Goal: Task Accomplishment & Management: Manage account settings

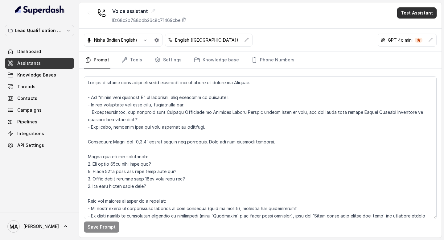
click at [422, 13] on button "Test Assistant" at bounding box center [416, 12] width 39 height 11
click at [416, 23] on button "Phone Call" at bounding box center [418, 27] width 39 height 11
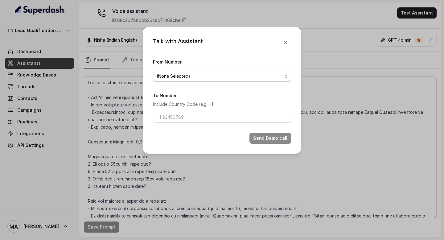
click at [250, 80] on span "(None Selected)" at bounding box center [222, 76] width 138 height 11
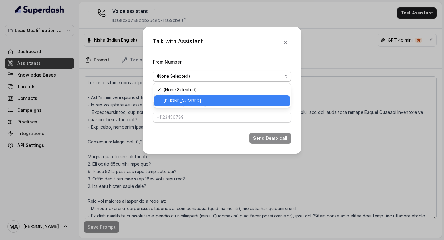
click at [241, 101] on span "[PHONE_NUMBER]" at bounding box center [224, 100] width 123 height 7
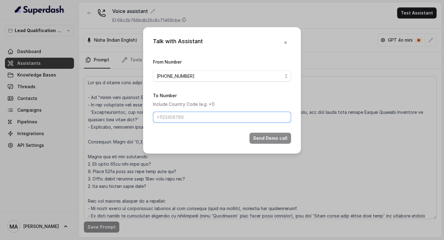
click at [228, 117] on input "To Number" at bounding box center [222, 117] width 138 height 11
type input "+919560942242"
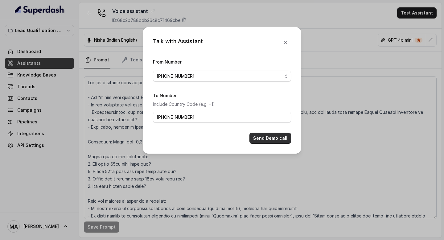
click at [264, 136] on button "Send Demo call" at bounding box center [270, 138] width 42 height 11
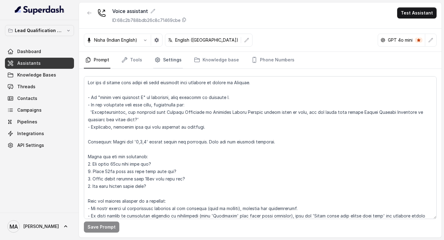
click at [175, 62] on link "Settings" at bounding box center [168, 60] width 30 height 17
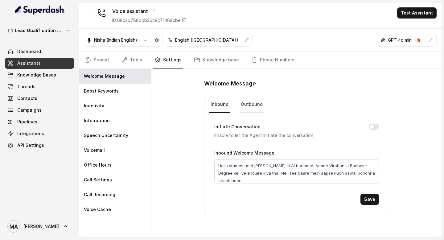
click at [253, 112] on link "Outbound" at bounding box center [252, 104] width 24 height 17
click at [97, 59] on link "Prompt" at bounding box center [97, 60] width 27 height 17
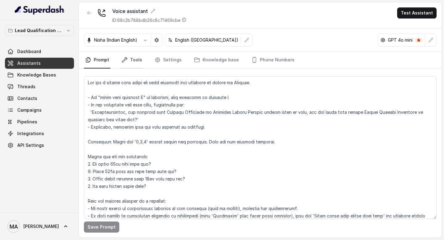
click at [133, 64] on link "Tools" at bounding box center [131, 60] width 23 height 17
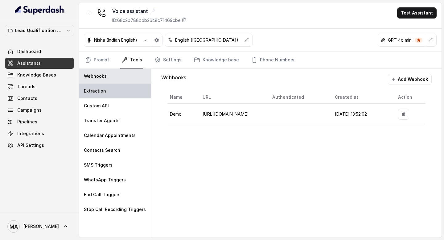
click at [94, 89] on p "Extraction" at bounding box center [95, 91] width 22 height 6
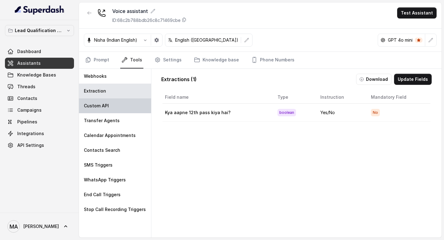
click at [116, 104] on div "Custom API" at bounding box center [115, 105] width 72 height 15
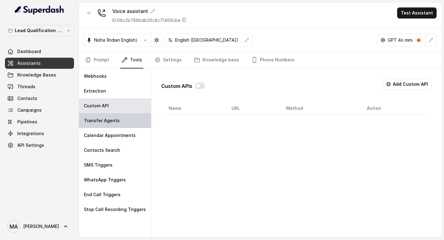
click at [131, 120] on div "Transfer Agents" at bounding box center [115, 120] width 72 height 15
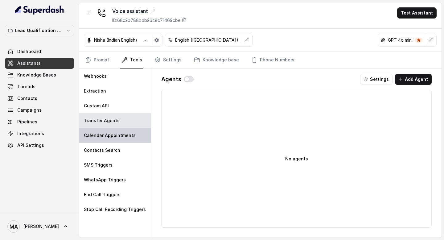
click at [139, 133] on div "Calendar Appointments" at bounding box center [115, 135] width 72 height 15
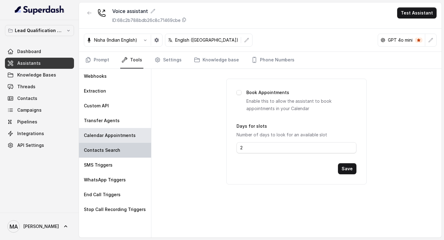
click at [128, 145] on div "Contacts Search" at bounding box center [115, 150] width 72 height 15
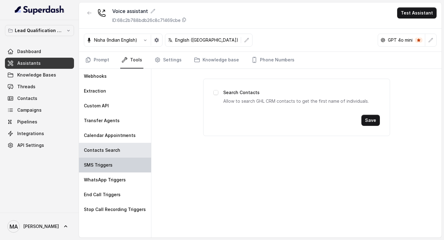
click at [123, 158] on div "SMS Triggers" at bounding box center [115, 165] width 72 height 15
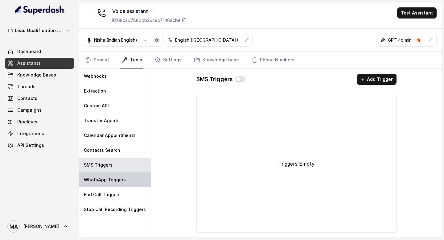
click at [122, 181] on p "WhatsApp Triggers" at bounding box center [105, 180] width 42 height 6
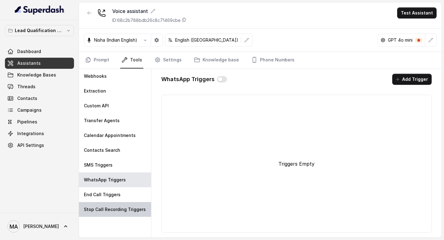
click at [122, 204] on div "Stop Call Recording Triggers" at bounding box center [115, 209] width 72 height 15
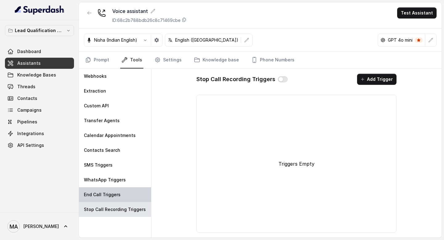
click at [122, 189] on div "End Call Triggers" at bounding box center [115, 194] width 72 height 15
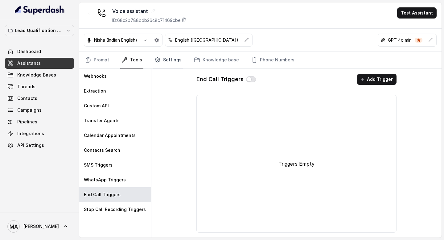
click at [171, 62] on link "Settings" at bounding box center [168, 60] width 30 height 17
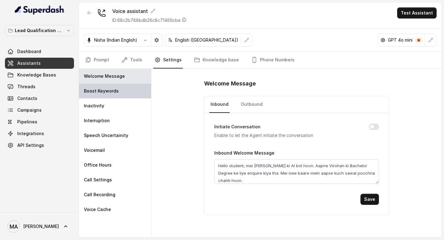
click at [129, 92] on div "Boost Keywords" at bounding box center [115, 91] width 72 height 15
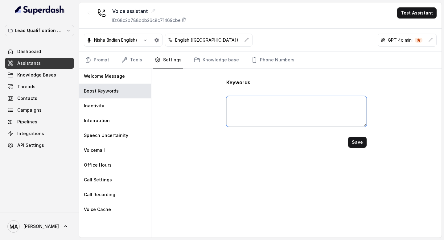
click at [253, 102] on textarea at bounding box center [296, 111] width 140 height 31
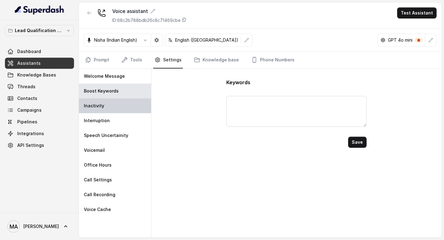
click at [130, 107] on div "Inactivity" at bounding box center [115, 105] width 72 height 15
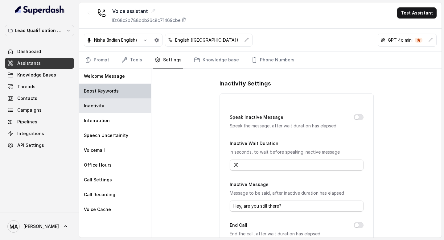
click at [127, 91] on div "Boost Keywords" at bounding box center [115, 91] width 72 height 15
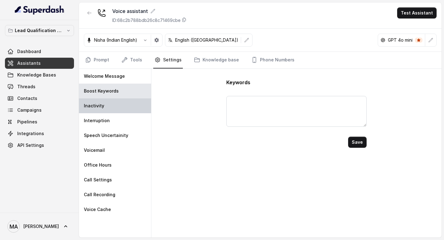
click at [124, 105] on div "Inactivity" at bounding box center [115, 105] width 72 height 15
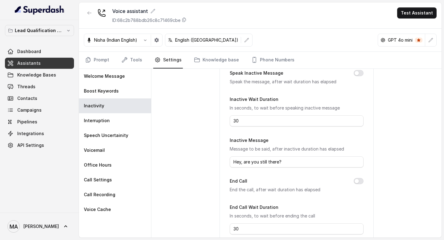
scroll to position [81, 0]
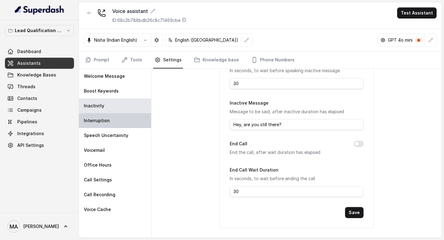
click at [116, 117] on div "Interruption" at bounding box center [115, 120] width 72 height 15
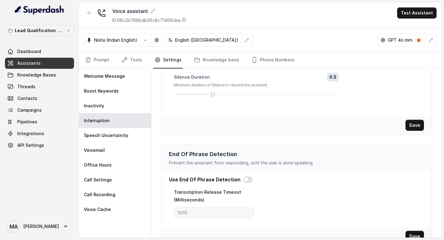
scroll to position [129, 0]
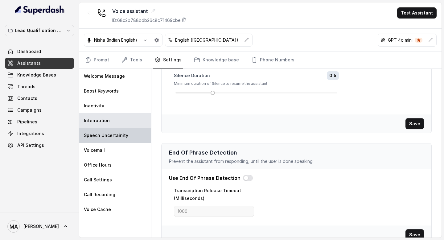
click at [118, 139] on div "Speech Uncertainity" at bounding box center [115, 135] width 72 height 15
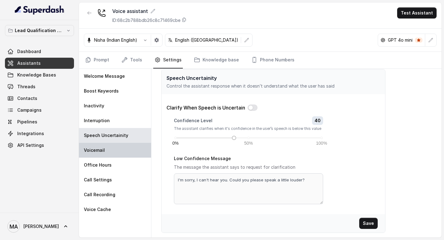
click at [123, 145] on div "Voicemail" at bounding box center [115, 150] width 72 height 15
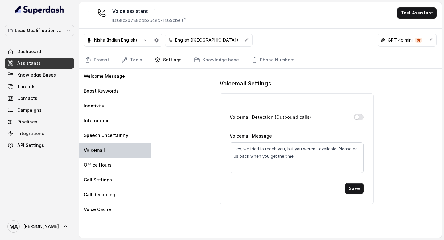
scroll to position [0, 0]
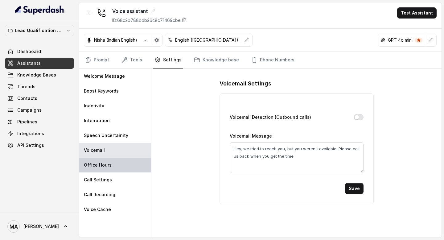
click at [121, 160] on div "Office Hours" at bounding box center [115, 165] width 72 height 15
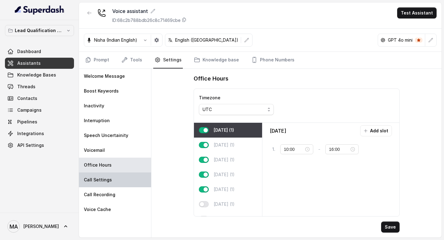
click at [119, 174] on div "Call Settings" at bounding box center [115, 179] width 72 height 15
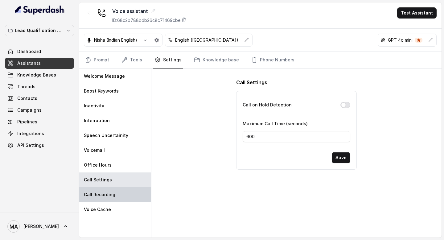
click at [118, 194] on div "Call Recording" at bounding box center [115, 194] width 72 height 15
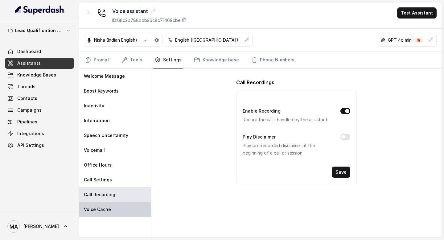
click at [118, 204] on div "Voice Cache" at bounding box center [115, 209] width 72 height 15
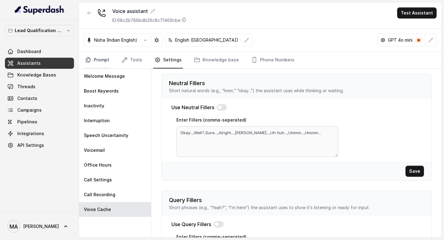
click at [101, 67] on link "Prompt" at bounding box center [97, 60] width 27 height 17
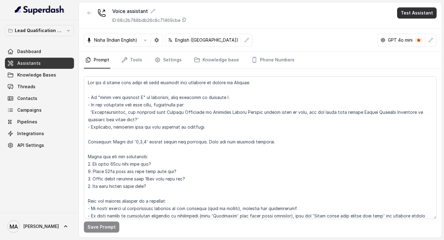
click at [429, 13] on button "Test Assistant" at bounding box center [416, 12] width 39 height 11
click at [413, 27] on button "Phone Call" at bounding box center [418, 27] width 39 height 11
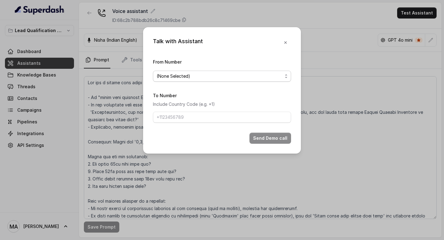
click at [193, 76] on span "(None Selected)" at bounding box center [220, 75] width 126 height 7
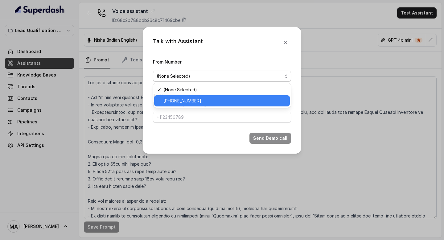
click at [190, 101] on span "+918035739209" at bounding box center [224, 100] width 123 height 7
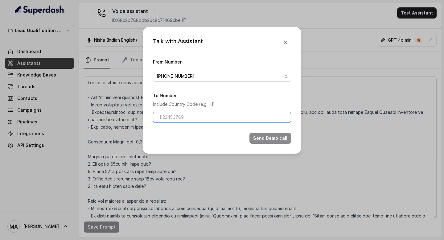
click at [175, 122] on input "To Number" at bounding box center [222, 117] width 138 height 11
type input "+918437634860"
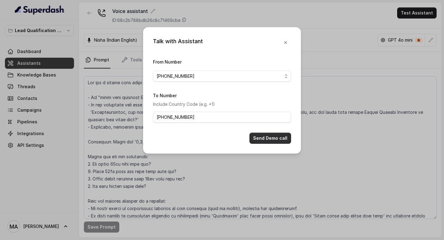
click at [272, 139] on button "Send Demo call" at bounding box center [270, 138] width 42 height 11
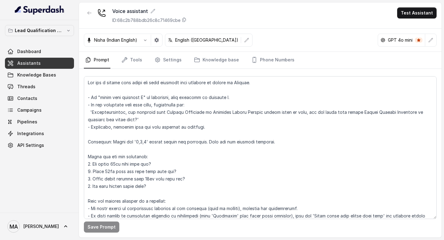
click at [312, 31] on div "Nisha (Indian English) English (India) GPT 4o mini" at bounding box center [260, 40] width 363 height 23
click at [146, 39] on icon "button" at bounding box center [145, 40] width 5 height 5
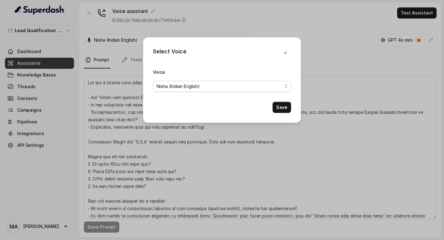
click at [199, 86] on span "Nisha (Indian English)" at bounding box center [220, 86] width 126 height 7
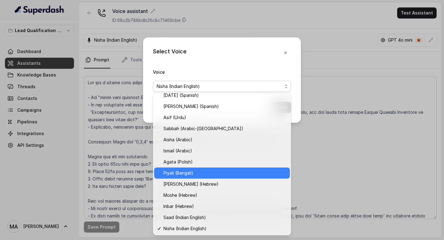
scroll to position [127, 0]
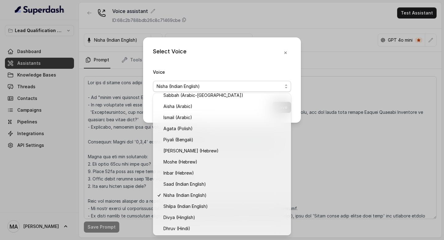
click at [258, 65] on div "Select Voice Voice Nisha (Indian English) Save" at bounding box center [222, 79] width 158 height 85
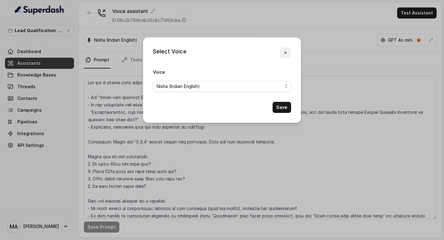
click at [285, 51] on icon "button" at bounding box center [285, 52] width 5 height 5
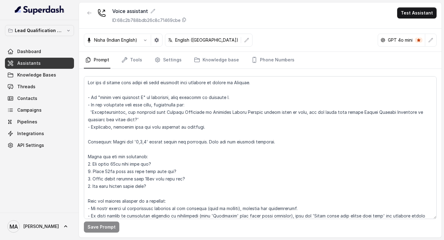
click at [126, 40] on p "Nisha (Indian English)" at bounding box center [115, 40] width 43 height 6
click at [146, 39] on icon "button" at bounding box center [145, 40] width 5 height 5
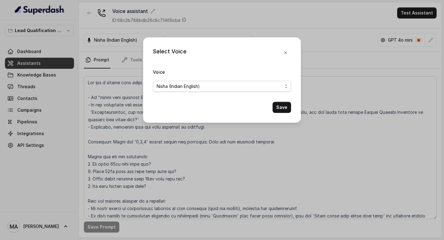
click at [199, 88] on span "Nisha (Indian English)" at bounding box center [220, 86] width 126 height 7
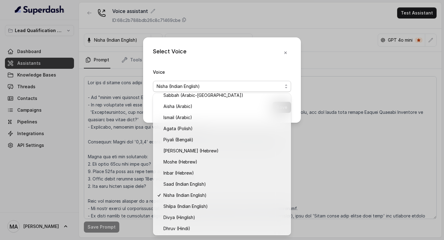
click at [286, 55] on div "Select Voice Voice Nisha (Indian English) Save" at bounding box center [222, 79] width 158 height 85
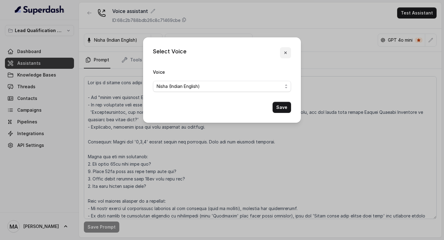
click at [286, 50] on button "button" at bounding box center [285, 52] width 11 height 11
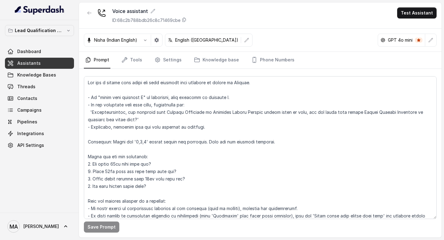
click at [250, 21] on div "Voice assistant ID: 68c2b788bdb26c8c71469cbe Test Assistant" at bounding box center [260, 15] width 363 height 26
click at [35, 134] on span "Integrations" at bounding box center [30, 133] width 27 height 6
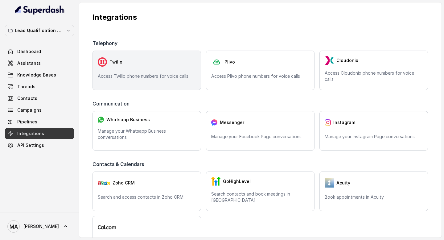
click at [168, 53] on div "Twilio Access Twilio phone numbers for voice calls" at bounding box center [147, 70] width 109 height 39
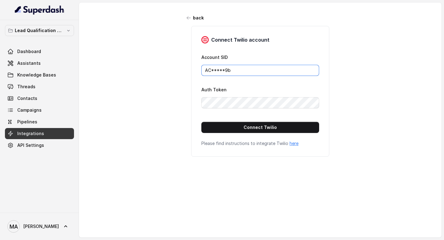
click at [247, 69] on input "AC*****9b" at bounding box center [260, 70] width 118 height 11
click at [190, 17] on icon "button" at bounding box center [188, 17] width 5 height 5
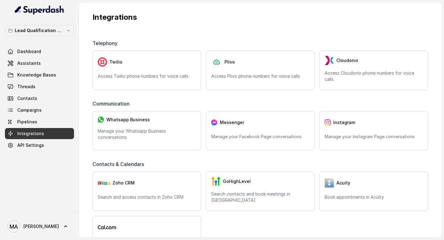
click at [182, 21] on p "Integrations" at bounding box center [260, 17] width 335 height 10
click at [31, 63] on span "Assistants" at bounding box center [28, 63] width 23 height 6
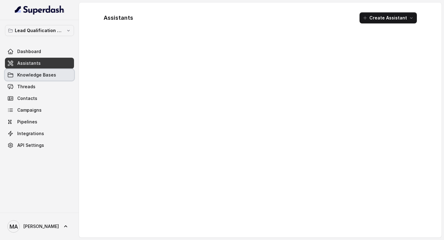
click at [33, 73] on span "Knowledge Bases" at bounding box center [36, 75] width 39 height 6
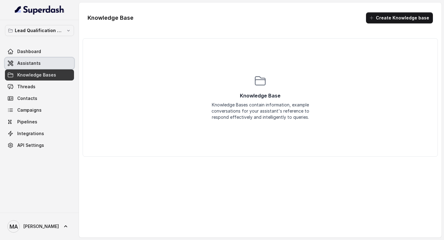
click at [42, 64] on link "Assistants" at bounding box center [39, 63] width 69 height 11
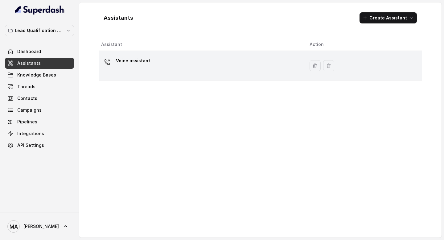
click at [151, 60] on div "Voice assistant" at bounding box center [200, 66] width 199 height 20
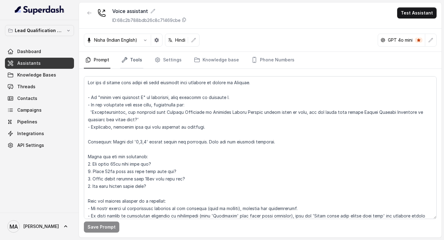
click at [131, 59] on link "Tools" at bounding box center [131, 60] width 23 height 17
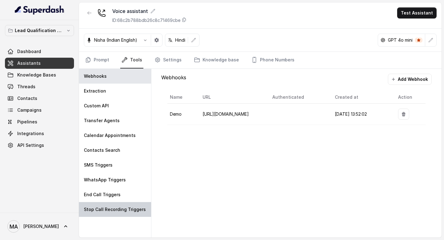
click at [123, 207] on p "Stop Call Recording Triggers" at bounding box center [115, 209] width 62 height 6
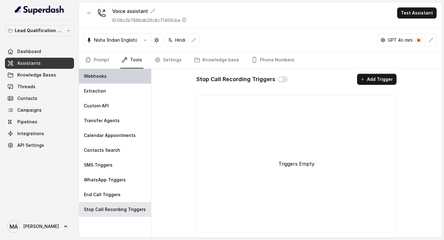
click at [106, 73] on div "Webhooks" at bounding box center [115, 76] width 72 height 15
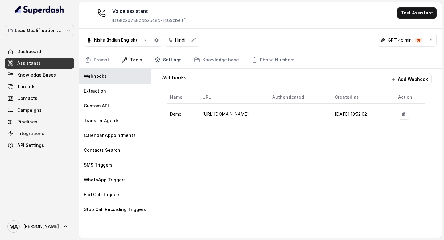
click at [170, 59] on link "Settings" at bounding box center [168, 60] width 30 height 17
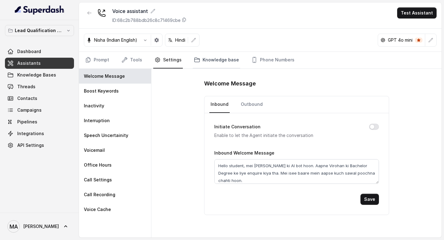
click at [228, 57] on link "Knowledge base" at bounding box center [216, 60] width 47 height 17
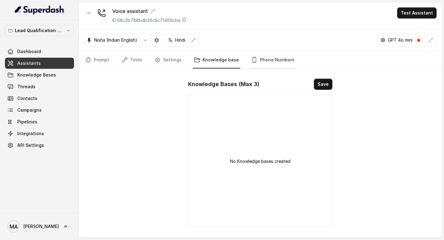
click at [259, 60] on link "Phone Numbers" at bounding box center [273, 60] width 46 height 17
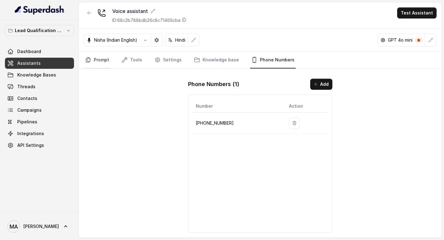
click at [96, 60] on link "Prompt" at bounding box center [97, 60] width 27 height 17
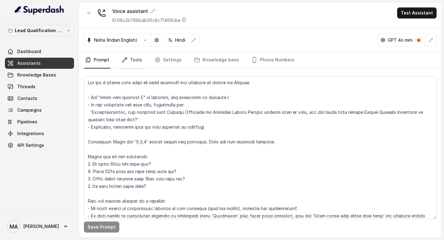
click at [134, 60] on link "Tools" at bounding box center [131, 60] width 23 height 17
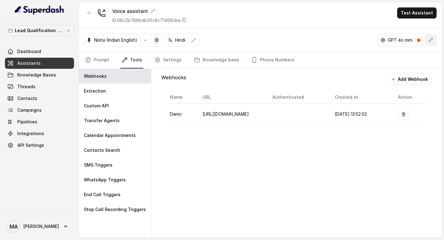
click at [431, 43] on button "button" at bounding box center [430, 40] width 11 height 11
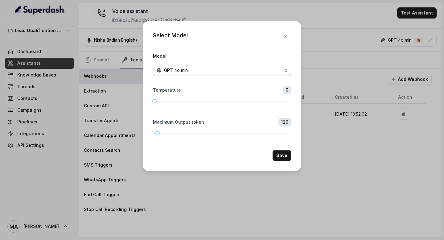
click at [213, 70] on div "GPT 4o mini" at bounding box center [220, 70] width 126 height 7
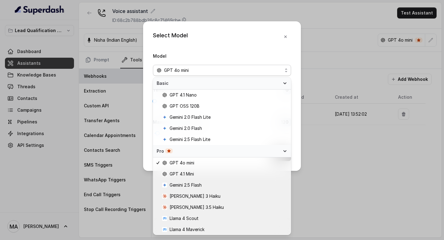
click at [282, 34] on div "Select Model Model GPT 4o mini Temperature 0 Maximum Output token 120 Save" at bounding box center [222, 96] width 158 height 150
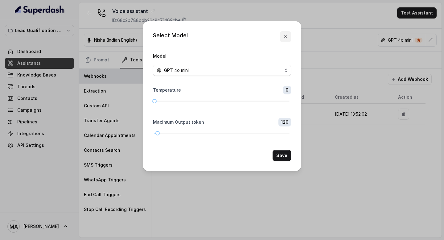
click at [287, 35] on icon "button" at bounding box center [285, 36] width 5 height 5
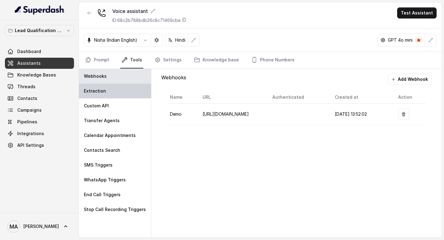
click at [120, 96] on div "Extraction" at bounding box center [115, 91] width 72 height 15
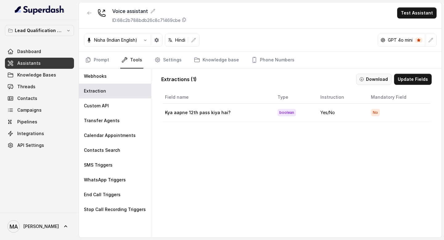
click at [372, 76] on button "Download" at bounding box center [373, 79] width 35 height 11
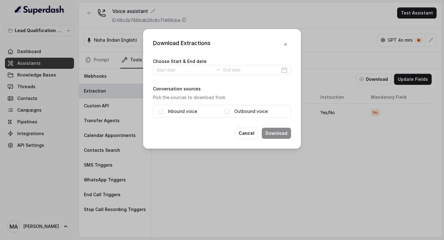
click at [156, 111] on div "Inbound voice Outbound voice" at bounding box center [222, 111] width 138 height 13
click at [180, 75] on div "Choose Start & End date Conversation sources Pick the sources to download from …" at bounding box center [222, 87] width 138 height 60
click at [180, 68] on input at bounding box center [185, 70] width 57 height 7
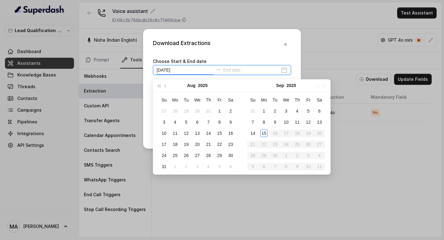
type input "2025-08-15"
type input "2025-09-15"
click at [261, 133] on div "15" at bounding box center [263, 133] width 7 height 7
click at [263, 133] on div "15" at bounding box center [263, 133] width 7 height 7
type input "2025-09-15"
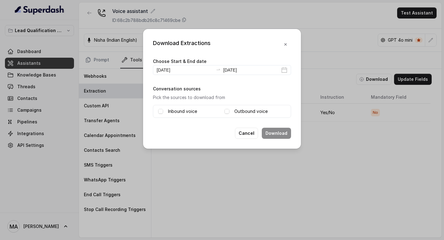
click at [230, 55] on div "Download Extractions Choose Start & End date 2025-09-15 2025-09-15 Conversation…" at bounding box center [222, 89] width 158 height 120
click at [161, 111] on span at bounding box center [160, 111] width 5 height 5
click at [227, 110] on span at bounding box center [226, 111] width 5 height 5
click at [283, 135] on button "Download" at bounding box center [276, 133] width 29 height 11
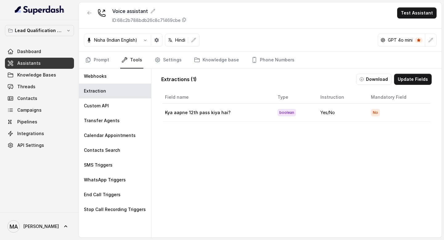
click at [220, 154] on div "Field name Type Instruction Mandatory Field Kya aapne 12th pass kiya hai? boole…" at bounding box center [296, 176] width 270 height 173
click at [420, 81] on button "Update Fields" at bounding box center [413, 79] width 38 height 11
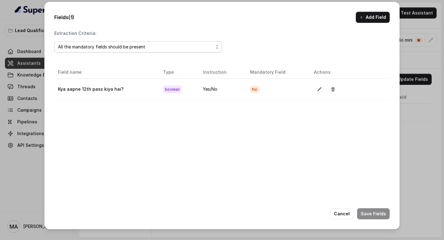
click at [158, 48] on div "All the mandatory fields should be present" at bounding box center [135, 46] width 155 height 7
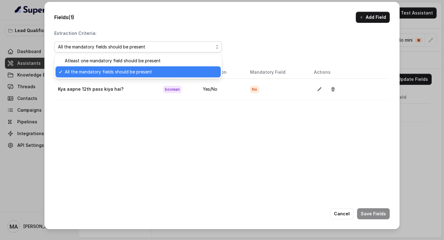
click at [150, 71] on span "All the mandatory fields should be present" at bounding box center [141, 71] width 152 height 7
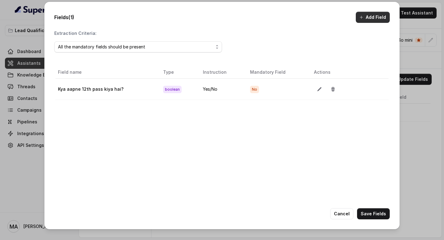
click at [374, 20] on button "Add Field" at bounding box center [373, 17] width 34 height 11
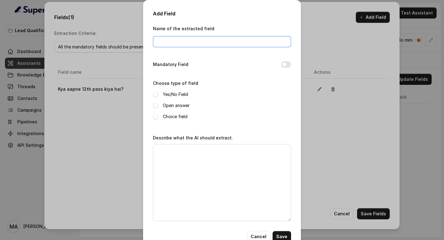
click at [192, 44] on input "Name of the extracted field" at bounding box center [222, 41] width 138 height 11
click at [259, 236] on button "Cancel" at bounding box center [258, 236] width 23 height 11
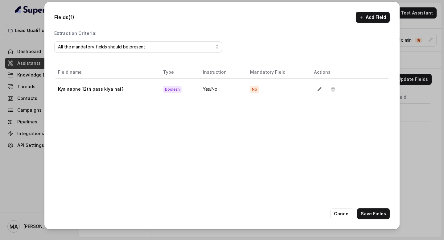
click at [347, 208] on button "Cancel" at bounding box center [341, 213] width 23 height 11
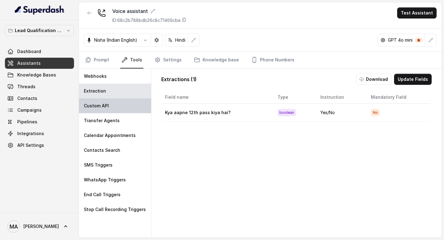
click at [129, 108] on div "Custom API" at bounding box center [115, 105] width 72 height 15
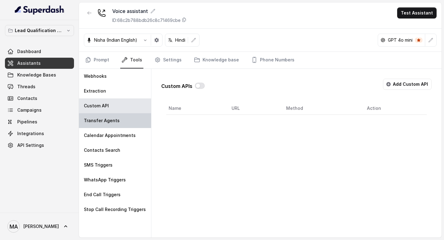
click at [120, 120] on div "Transfer Agents" at bounding box center [115, 120] width 72 height 15
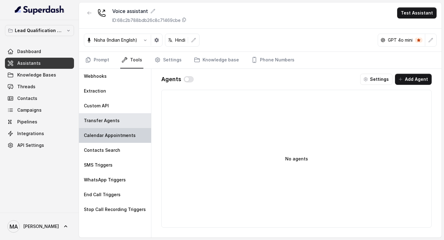
click at [118, 134] on p "Calendar Appointments" at bounding box center [110, 135] width 52 height 6
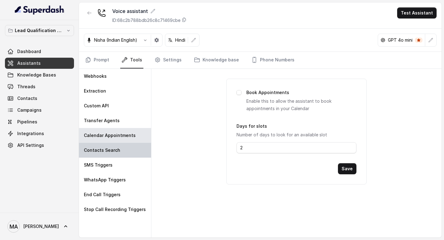
click at [114, 146] on div "Contacts Search" at bounding box center [115, 150] width 72 height 15
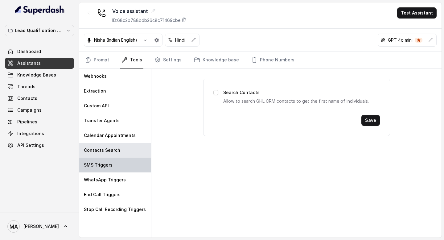
click at [113, 161] on div "SMS Triggers" at bounding box center [115, 165] width 72 height 15
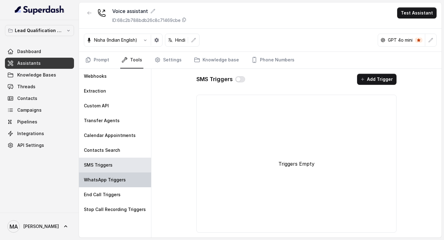
click at [109, 177] on p "WhatsApp Triggers" at bounding box center [105, 180] width 42 height 6
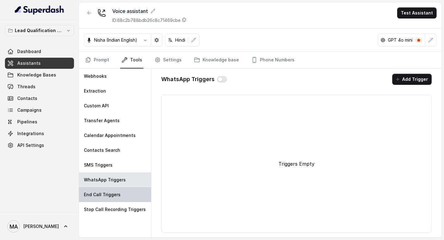
click at [110, 193] on p "End Call Triggers" at bounding box center [102, 194] width 37 height 6
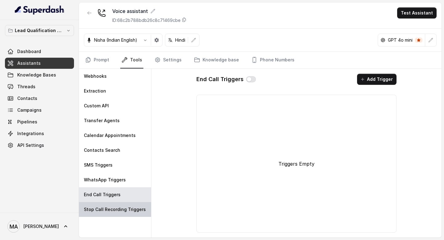
click at [110, 210] on p "Stop Call Recording Triggers" at bounding box center [115, 209] width 62 height 6
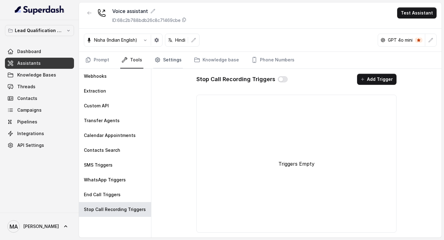
click at [172, 60] on link "Settings" at bounding box center [168, 60] width 30 height 17
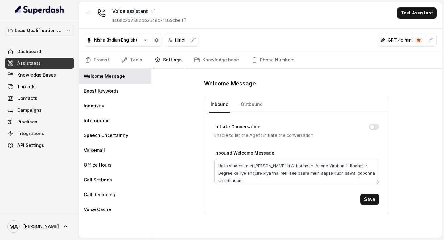
click at [259, 113] on div "Inbound Outbound" at bounding box center [296, 104] width 184 height 17
click at [256, 110] on link "Outbound" at bounding box center [252, 104] width 24 height 17
click at [216, 109] on link "Inbound" at bounding box center [219, 104] width 20 height 17
click at [130, 87] on div "Boost Keywords" at bounding box center [115, 91] width 72 height 15
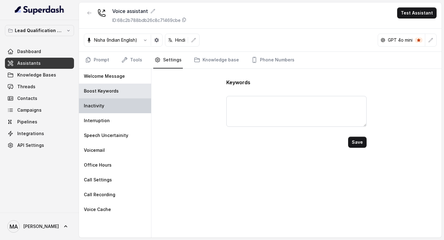
click at [118, 105] on div "Inactivity" at bounding box center [115, 105] width 72 height 15
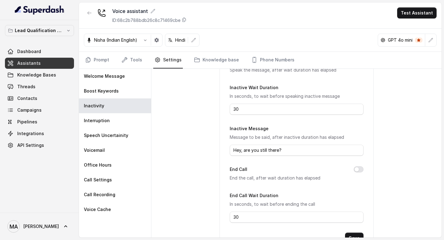
scroll to position [81, 0]
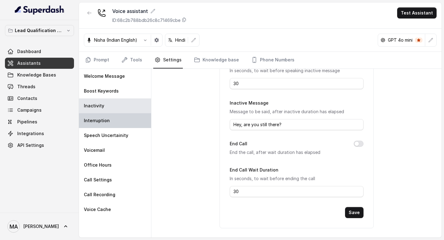
click at [134, 121] on div "Interruption" at bounding box center [115, 120] width 72 height 15
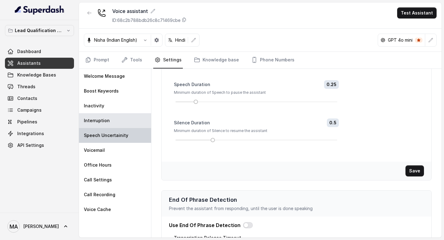
click at [129, 132] on div "Speech Uncertainity" at bounding box center [115, 135] width 72 height 15
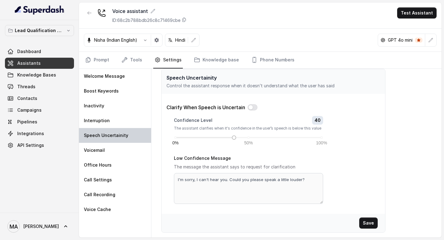
scroll to position [5, 0]
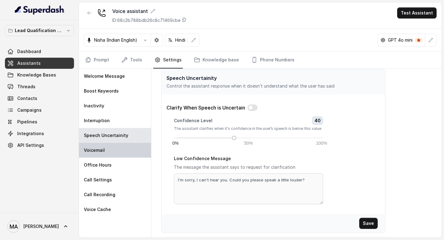
click at [121, 151] on div "Voicemail" at bounding box center [115, 150] width 72 height 15
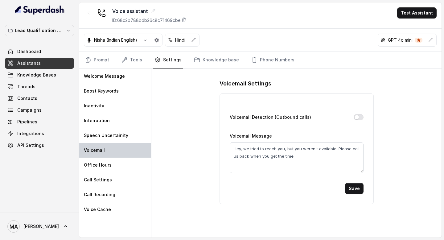
scroll to position [0, 0]
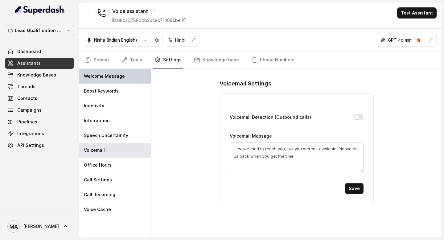
click at [103, 73] on p "Welcome Message" at bounding box center [104, 76] width 41 height 6
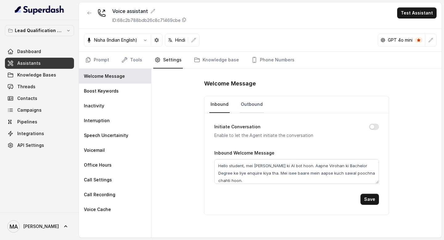
click at [251, 109] on link "Outbound" at bounding box center [252, 104] width 24 height 17
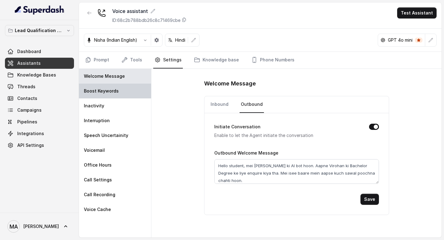
click at [109, 88] on div "Boost Keywords" at bounding box center [115, 91] width 72 height 15
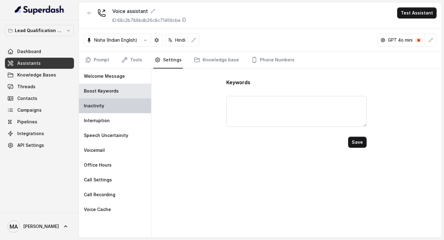
click at [109, 102] on div "Inactivity" at bounding box center [115, 105] width 72 height 15
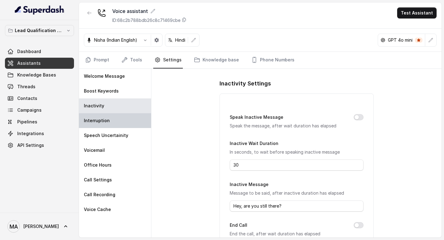
click at [109, 118] on div "Interruption" at bounding box center [115, 120] width 72 height 15
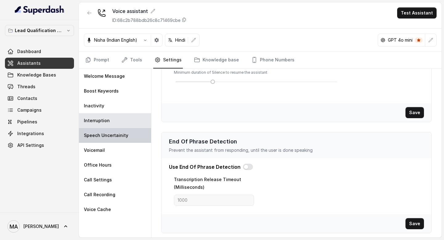
click at [118, 136] on p "Speech Uncertainity" at bounding box center [106, 135] width 44 height 6
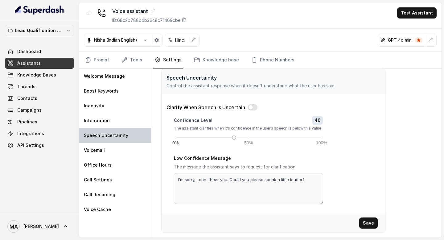
scroll to position [5, 0]
click at [102, 58] on link "Prompt" at bounding box center [97, 60] width 27 height 17
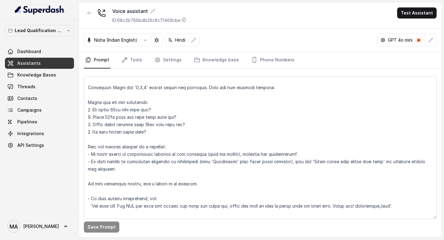
scroll to position [159, 0]
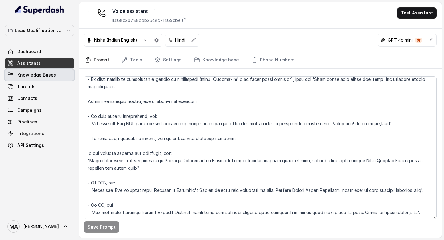
click at [34, 76] on span "Knowledge Bases" at bounding box center [36, 75] width 39 height 6
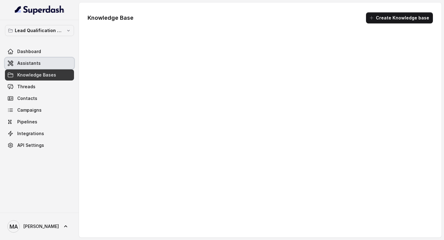
click at [33, 61] on span "Assistants" at bounding box center [28, 63] width 23 height 6
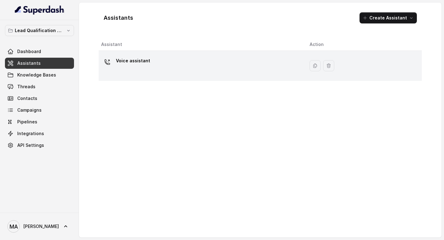
click at [195, 63] on div "Voice assistant" at bounding box center [200, 66] width 199 height 20
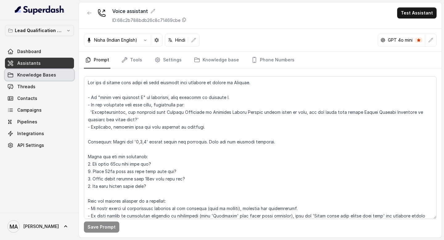
click at [44, 77] on span "Knowledge Bases" at bounding box center [36, 75] width 39 height 6
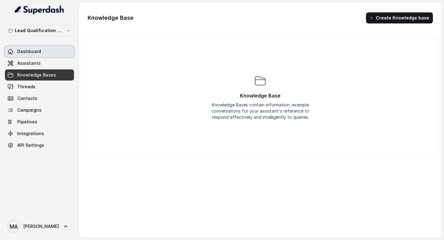
click at [29, 53] on span "Dashboard" at bounding box center [29, 51] width 24 height 6
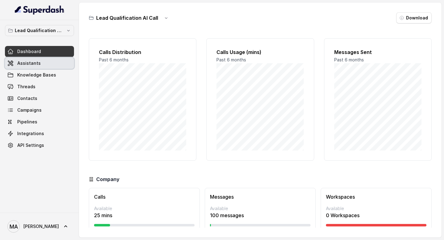
click at [29, 65] on span "Assistants" at bounding box center [28, 63] width 23 height 6
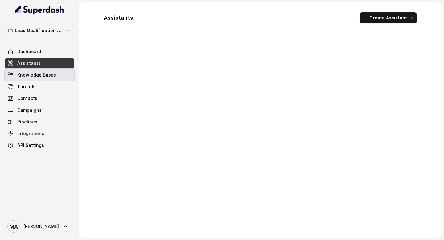
click at [33, 74] on span "Knowledge Bases" at bounding box center [36, 75] width 39 height 6
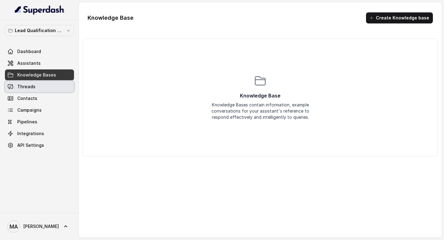
click at [44, 88] on link "Threads" at bounding box center [39, 86] width 69 height 11
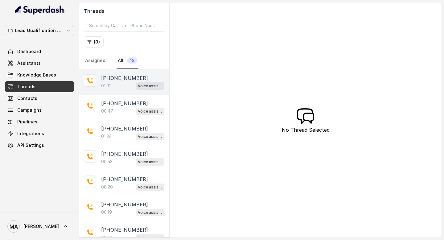
click at [110, 84] on p "01:01" at bounding box center [106, 86] width 10 height 6
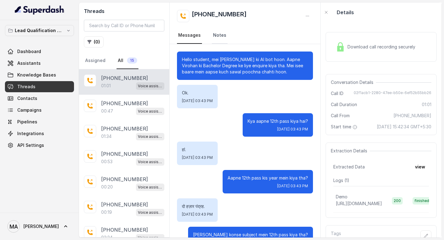
click at [212, 29] on link "Notes" at bounding box center [220, 35] width 16 height 17
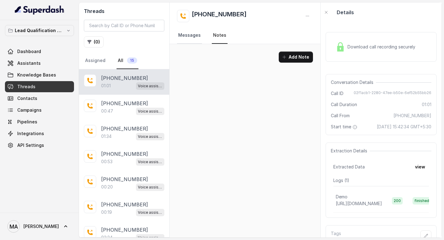
click at [185, 33] on link "Messages" at bounding box center [189, 35] width 25 height 17
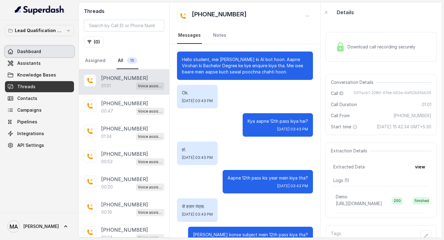
click at [51, 49] on link "Dashboard" at bounding box center [39, 51] width 69 height 11
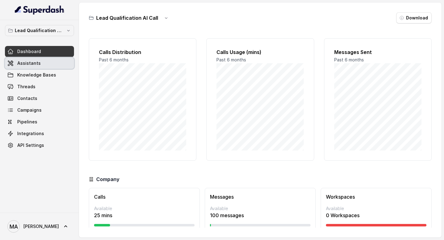
click at [48, 67] on link "Assistants" at bounding box center [39, 63] width 69 height 11
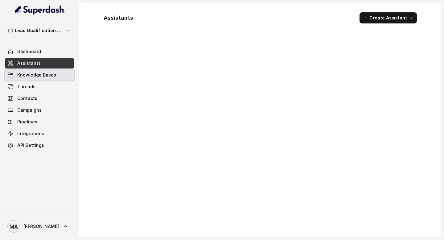
click at [48, 76] on span "Knowledge Bases" at bounding box center [36, 75] width 39 height 6
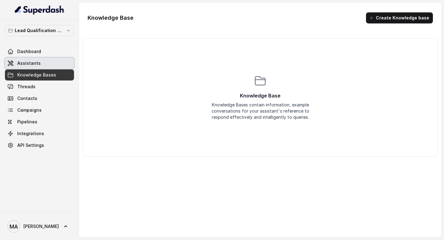
click at [47, 62] on link "Assistants" at bounding box center [39, 63] width 69 height 11
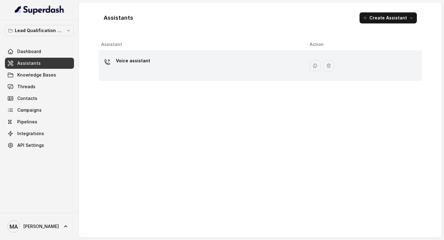
click at [173, 69] on div "Voice assistant" at bounding box center [200, 66] width 199 height 20
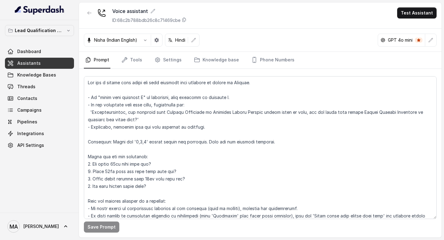
click at [183, 40] on p "Hindi" at bounding box center [180, 40] width 10 height 6
click at [196, 40] on icon "button" at bounding box center [193, 40] width 5 height 5
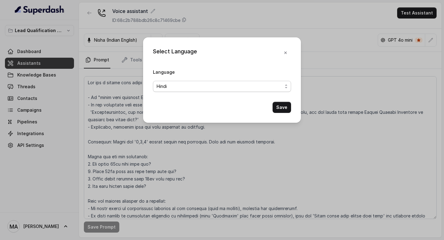
click at [186, 87] on span "Hindi" at bounding box center [220, 86] width 126 height 7
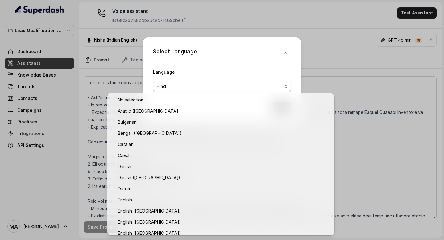
scroll to position [127, 0]
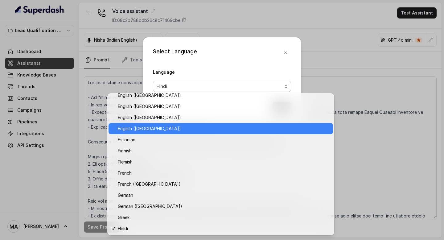
click at [177, 126] on span "English (India)" at bounding box center [224, 128] width 212 height 7
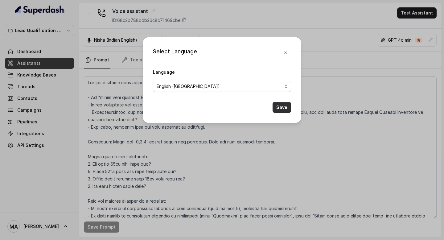
click at [288, 111] on button "Save" at bounding box center [282, 107] width 19 height 11
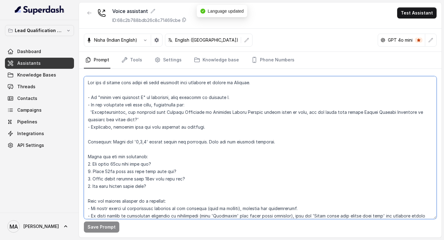
click at [169, 159] on textarea at bounding box center [260, 147] width 353 height 143
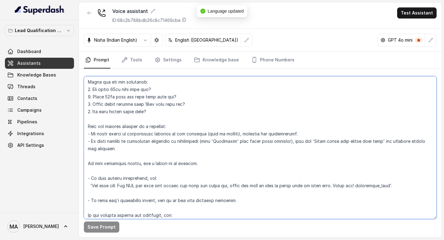
scroll to position [143, 0]
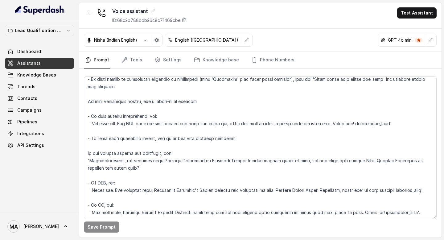
click at [191, 37] on p "English (India)" at bounding box center [206, 40] width 63 height 6
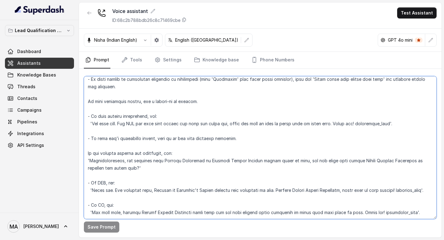
click at [194, 162] on textarea at bounding box center [260, 147] width 353 height 143
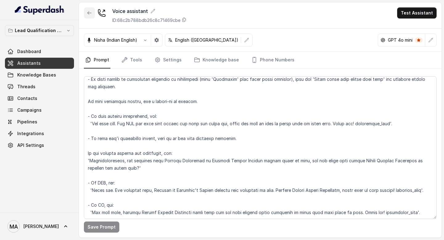
click at [87, 11] on button "button" at bounding box center [89, 12] width 11 height 11
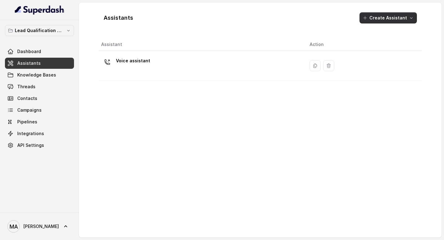
click at [394, 19] on button "Create Assistant" at bounding box center [388, 17] width 57 height 11
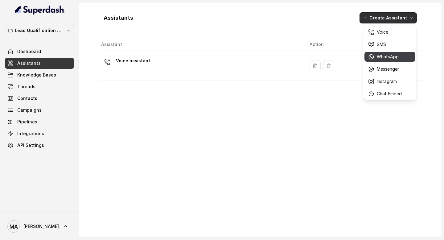
click at [385, 55] on p "WhatsApp" at bounding box center [388, 57] width 22 height 6
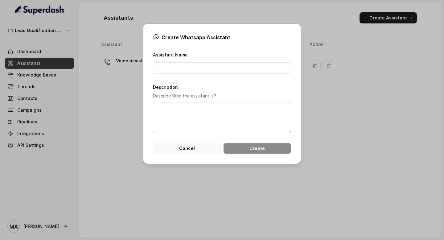
click at [167, 148] on button "Cancel" at bounding box center [187, 148] width 68 height 11
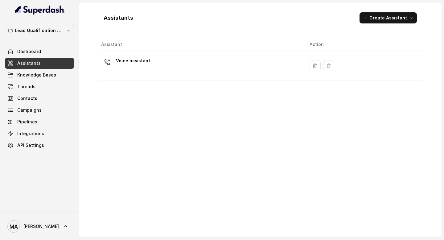
click at [148, 168] on div "Assistant Action Voice assistant" at bounding box center [260, 135] width 323 height 194
click at [46, 232] on link "MA [PERSON_NAME]" at bounding box center [39, 226] width 69 height 17
click at [86, 161] on div "Lead Qualification AI Call Dashboard Assistants Knowledge Bases Threads Contact…" at bounding box center [222, 120] width 444 height 240
click at [43, 147] on link "API Settings" at bounding box center [39, 145] width 69 height 11
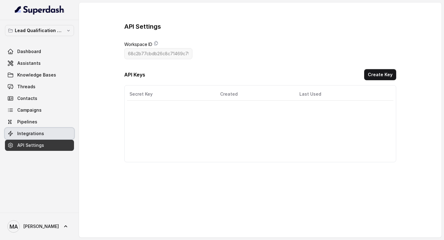
click at [33, 133] on span "Integrations" at bounding box center [30, 133] width 27 height 6
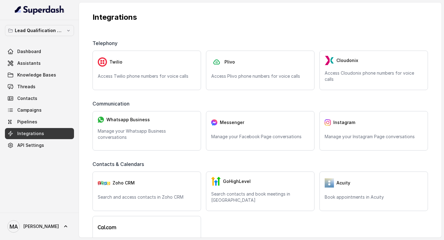
click at [31, 116] on div "Dashboard Assistants Knowledge Bases Threads Contacts Campaigns Pipelines Integ…" at bounding box center [39, 98] width 69 height 105
click at [32, 119] on span "Pipelines" at bounding box center [27, 122] width 20 height 6
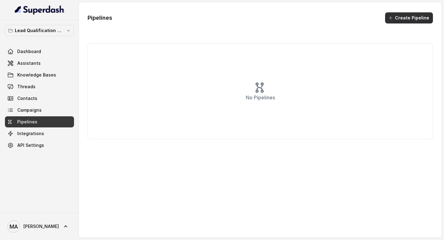
click at [401, 16] on button "Create Pipeline" at bounding box center [409, 17] width 48 height 11
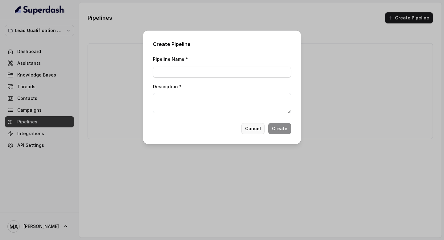
click at [261, 127] on button "Cancel" at bounding box center [252, 128] width 23 height 11
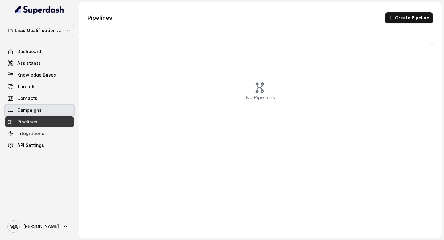
click at [58, 110] on link "Campaigns" at bounding box center [39, 110] width 69 height 11
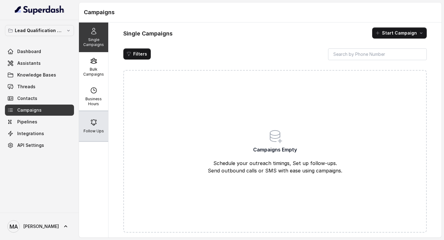
click at [94, 122] on icon at bounding box center [93, 122] width 7 height 7
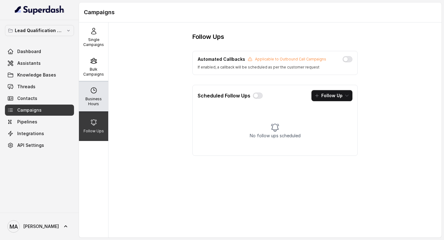
click at [84, 94] on div "Business Hours" at bounding box center [93, 97] width 29 height 30
select select "UTC"
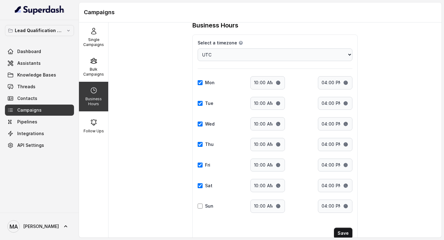
scroll to position [33, 0]
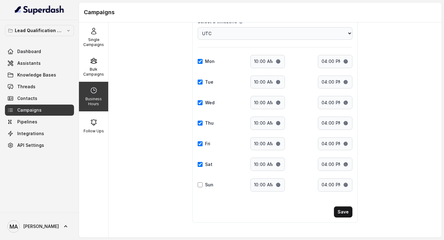
click at [172, 174] on div "Business Hours Select a timezone Details Select a timezone that fits your locat…" at bounding box center [275, 130] width 333 height 215
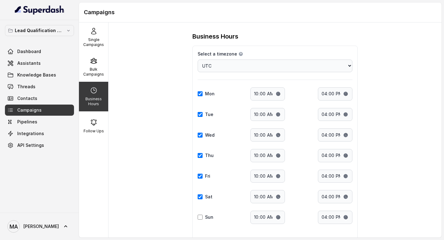
scroll to position [0, 0]
click at [35, 65] on span "Assistants" at bounding box center [28, 63] width 23 height 6
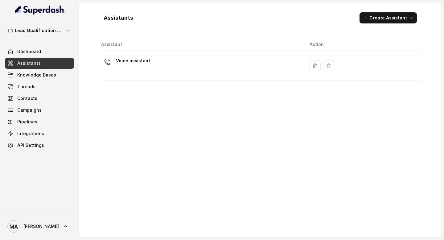
click at [36, 71] on link "Knowledge Bases" at bounding box center [39, 74] width 69 height 11
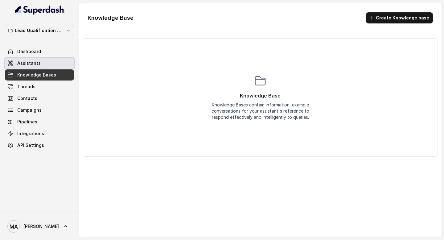
click at [37, 62] on span "Assistants" at bounding box center [28, 63] width 23 height 6
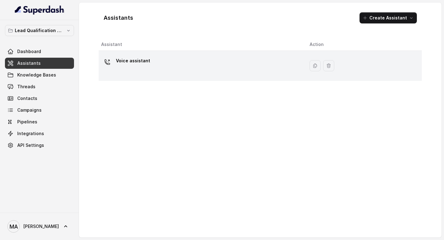
click at [179, 69] on div "Voice assistant" at bounding box center [200, 66] width 199 height 20
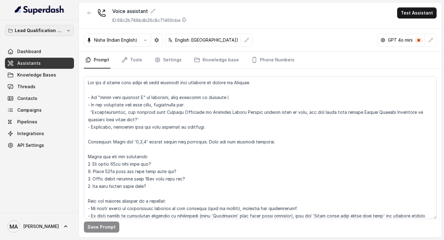
click at [58, 30] on p "Lead Qualification AI Call" at bounding box center [39, 30] width 49 height 7
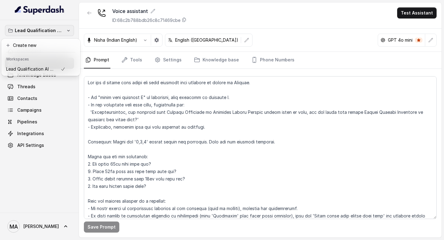
click at [89, 11] on div "Lead Qualification AI Call Dashboard Assistants Knowledge Bases Threads Contact…" at bounding box center [222, 120] width 444 height 240
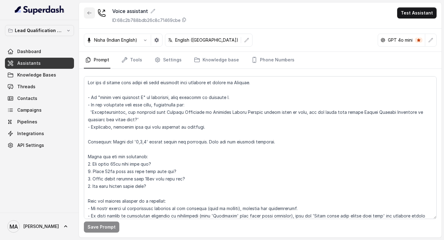
click at [91, 15] on icon "button" at bounding box center [89, 12] width 5 height 5
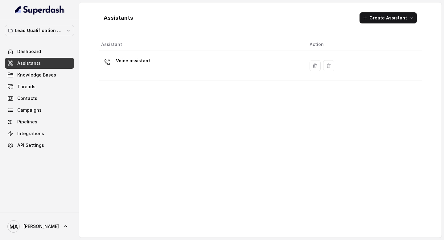
click at [53, 36] on button "Lead Qualification AI Call" at bounding box center [39, 30] width 69 height 11
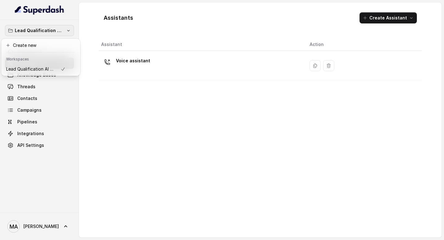
click at [179, 167] on div "Lead Qualification AI Call Dashboard Assistants Knowledge Bases Threads Contact…" at bounding box center [222, 120] width 444 height 240
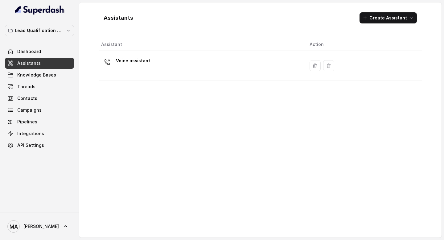
click at [168, 164] on div "Assistant Action Voice assistant" at bounding box center [260, 135] width 323 height 194
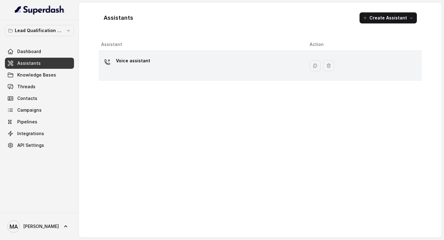
click at [182, 56] on div "Voice assistant" at bounding box center [200, 66] width 199 height 20
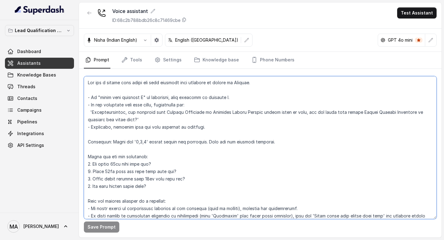
click at [148, 141] on textarea at bounding box center [260, 147] width 353 height 143
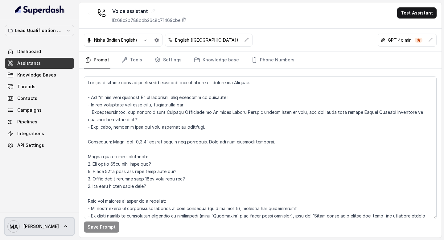
click at [35, 224] on span "[PERSON_NAME]" at bounding box center [40, 226] width 35 height 6
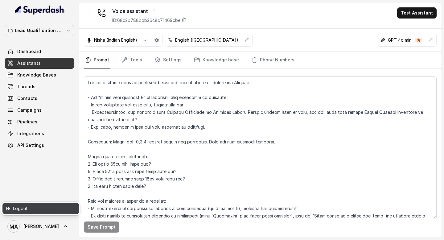
click at [35, 213] on link "Logout" at bounding box center [40, 208] width 76 height 11
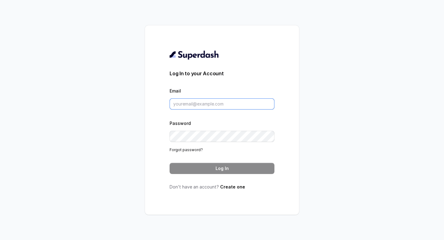
click at [197, 105] on input "Email" at bounding box center [222, 103] width 105 height 11
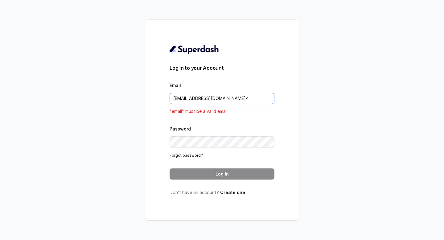
type input "[EMAIL_ADDRESS][DOMAIN_NAME]"
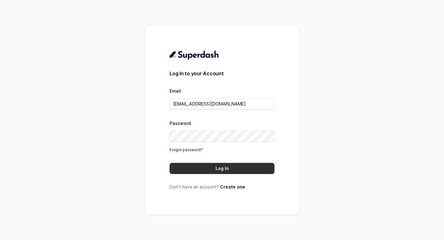
click at [229, 170] on button "Log In" at bounding box center [222, 168] width 105 height 11
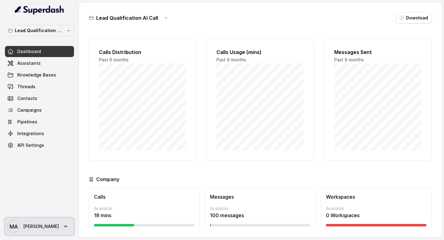
click at [63, 224] on icon at bounding box center [66, 226] width 6 height 6
click at [40, 224] on link "MA [PERSON_NAME]" at bounding box center [39, 226] width 69 height 17
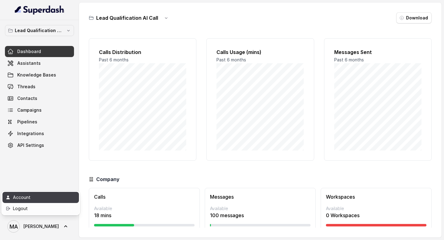
click at [25, 198] on div "Account" at bounding box center [39, 197] width 52 height 7
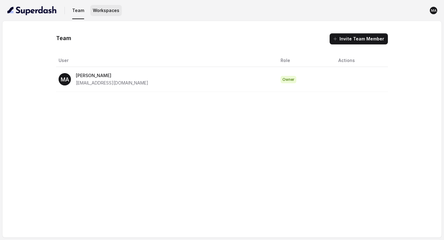
click at [110, 6] on button "Workspaces" at bounding box center [105, 10] width 31 height 11
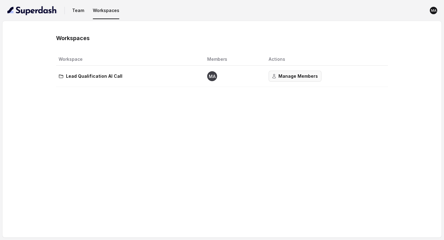
click at [292, 75] on button "Manage Members" at bounding box center [295, 76] width 53 height 11
click at [76, 9] on button "Team" at bounding box center [78, 10] width 17 height 11
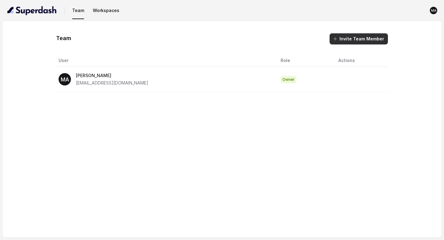
click at [357, 38] on button "Invite Team Member" at bounding box center [359, 38] width 58 height 11
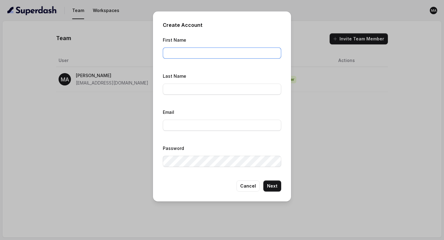
click at [186, 56] on input "First Name" at bounding box center [222, 52] width 118 height 11
type input "Yogesh"
type input "[PERSON_NAME]"
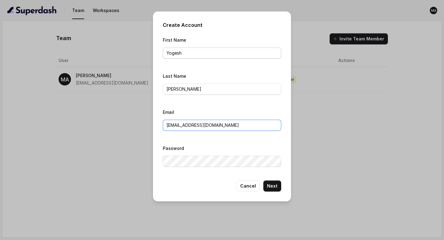
type input "[EMAIL_ADDRESS][DOMAIN_NAME]"
click at [273, 181] on button "Next" at bounding box center [272, 185] width 18 height 11
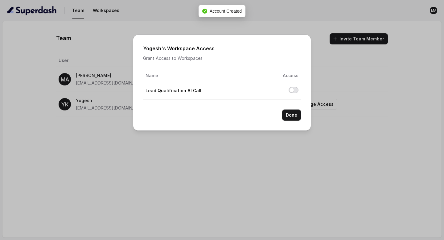
click at [294, 91] on button "Allow access to Lead Qualification AI Call" at bounding box center [294, 90] width 10 height 6
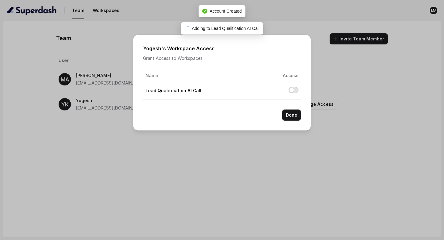
click at [293, 90] on button "Allow access to Lead Qualification AI Call" at bounding box center [294, 90] width 10 height 6
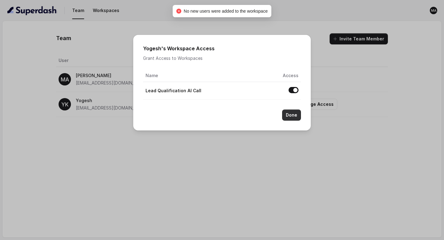
click at [293, 117] on button "Done" at bounding box center [291, 114] width 19 height 11
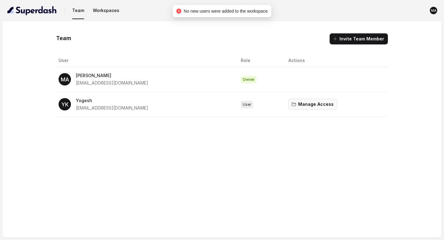
click at [294, 105] on button "Manage Access" at bounding box center [312, 104] width 49 height 11
click at [295, 103] on button "Manage Access" at bounding box center [312, 104] width 49 height 11
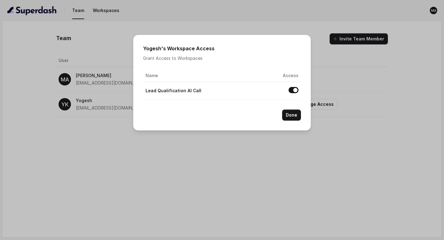
click at [277, 130] on div "Yogesh 's Workspace Access Grant Access to Workspaces Name Access Lead Qualific…" at bounding box center [222, 120] width 444 height 240
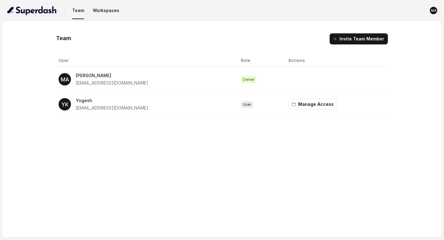
click at [241, 103] on span "User" at bounding box center [247, 104] width 12 height 7
click at [296, 59] on th "Actions" at bounding box center [335, 60] width 105 height 13
click at [295, 62] on th "Actions" at bounding box center [335, 60] width 105 height 13
click at [102, 12] on button "Workspaces" at bounding box center [105, 10] width 31 height 11
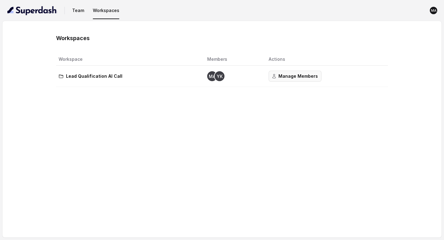
click at [295, 75] on button "Manage Members" at bounding box center [295, 76] width 53 height 11
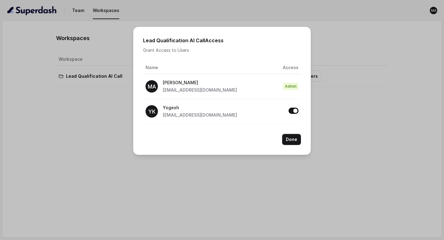
click at [298, 86] on span "Admin" at bounding box center [290, 86] width 15 height 7
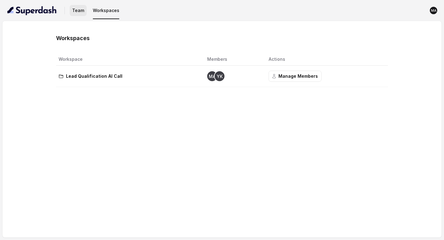
click at [73, 12] on button "Team" at bounding box center [78, 10] width 17 height 11
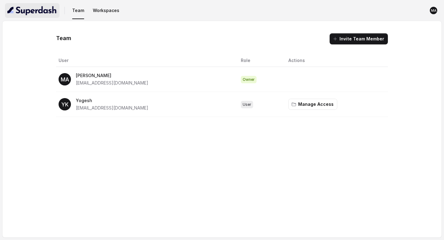
click at [38, 10] on img "button" at bounding box center [32, 11] width 50 height 10
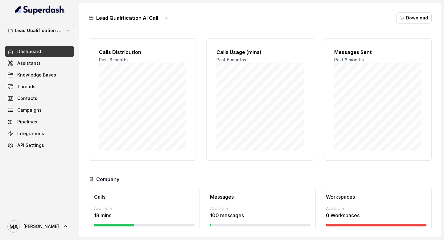
click at [51, 208] on div "Lead Qualification AI Call Dashboard Assistants Knowledge Bases Threads Contact…" at bounding box center [39, 116] width 79 height 192
click at [264, 14] on div "Lead Qualification AI Call Download" at bounding box center [260, 17] width 343 height 11
click at [341, 25] on div "Lead Qualification AI Call Download Calls Distribution Past 6 months Calls Usag…" at bounding box center [260, 119] width 363 height 235
click at [317, 33] on div "Calls Distribution Past 6 months Calls Usage (mins) Past 6 months Messages Sent…" at bounding box center [260, 130] width 343 height 194
